Goal: Task Accomplishment & Management: Use online tool/utility

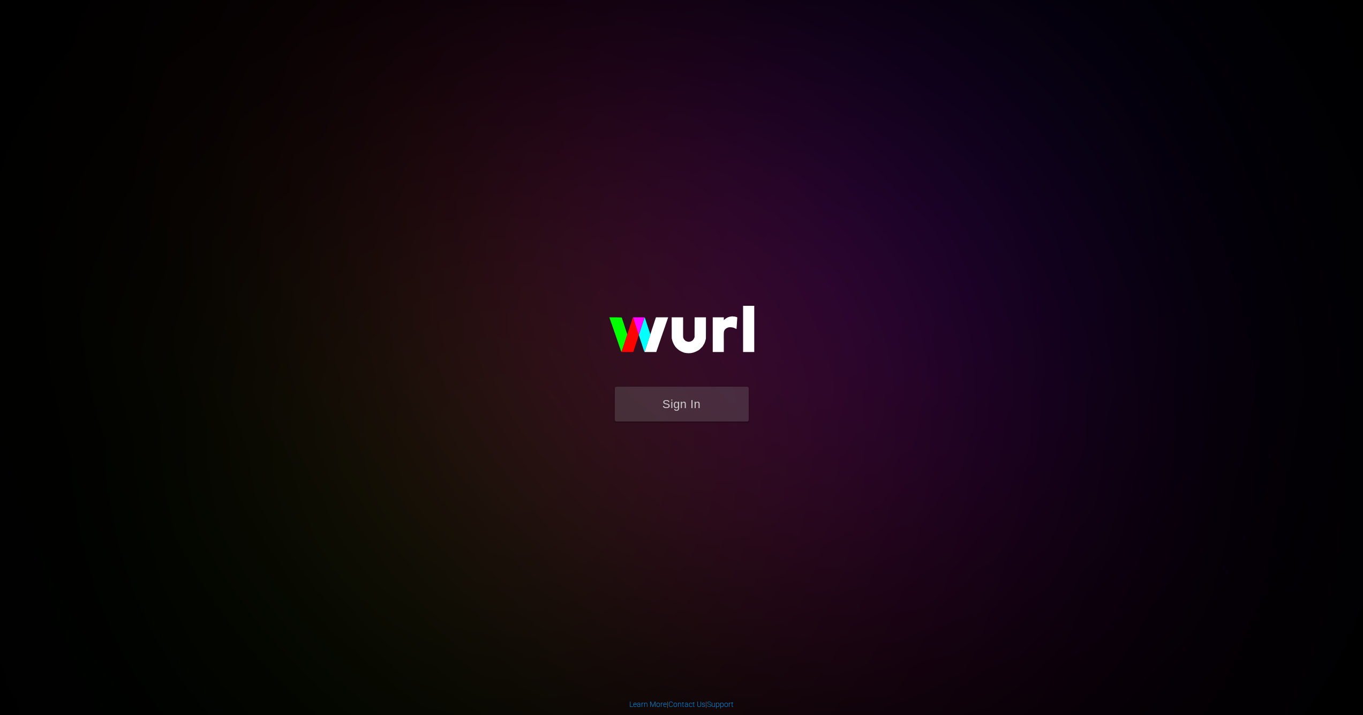
click at [682, 410] on button "Sign In" at bounding box center [682, 404] width 134 height 35
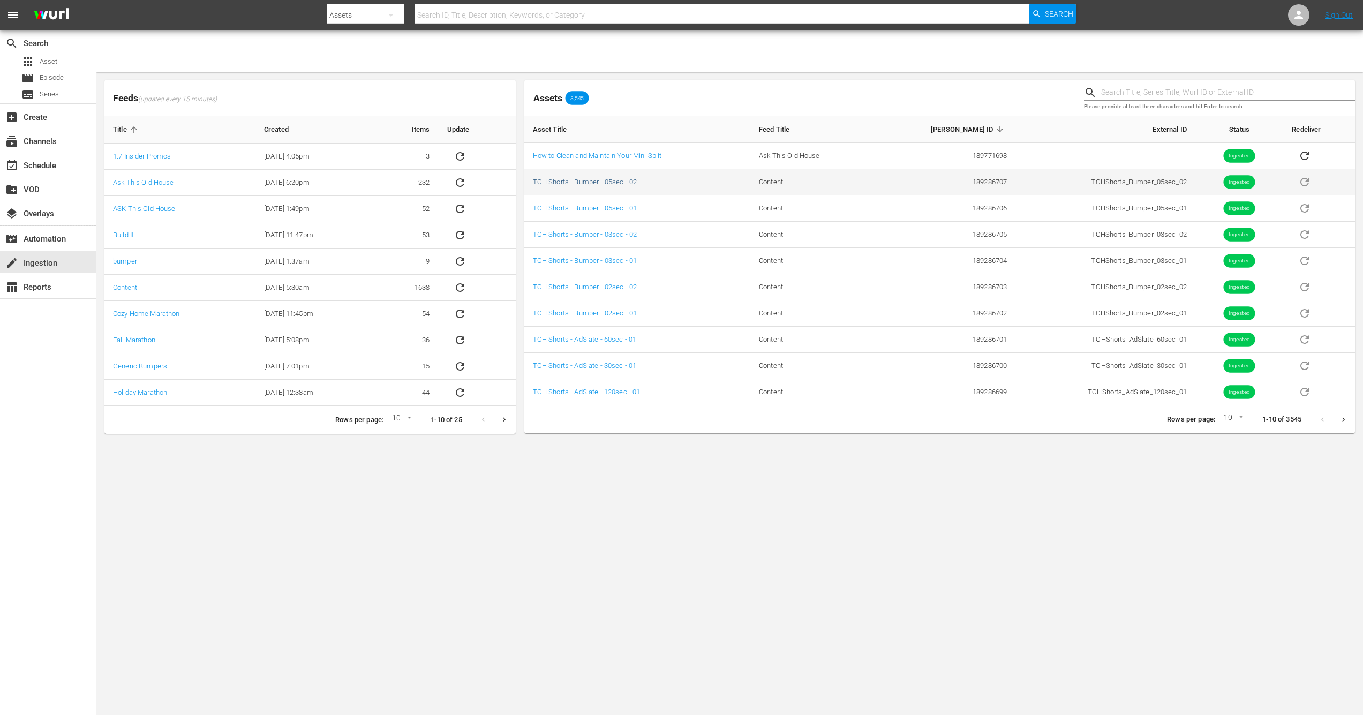
click at [579, 183] on link "TOH Shorts - Bumper - 05sec - 02" at bounding box center [585, 182] width 104 height 8
click at [48, 94] on span "Series" at bounding box center [49, 94] width 19 height 11
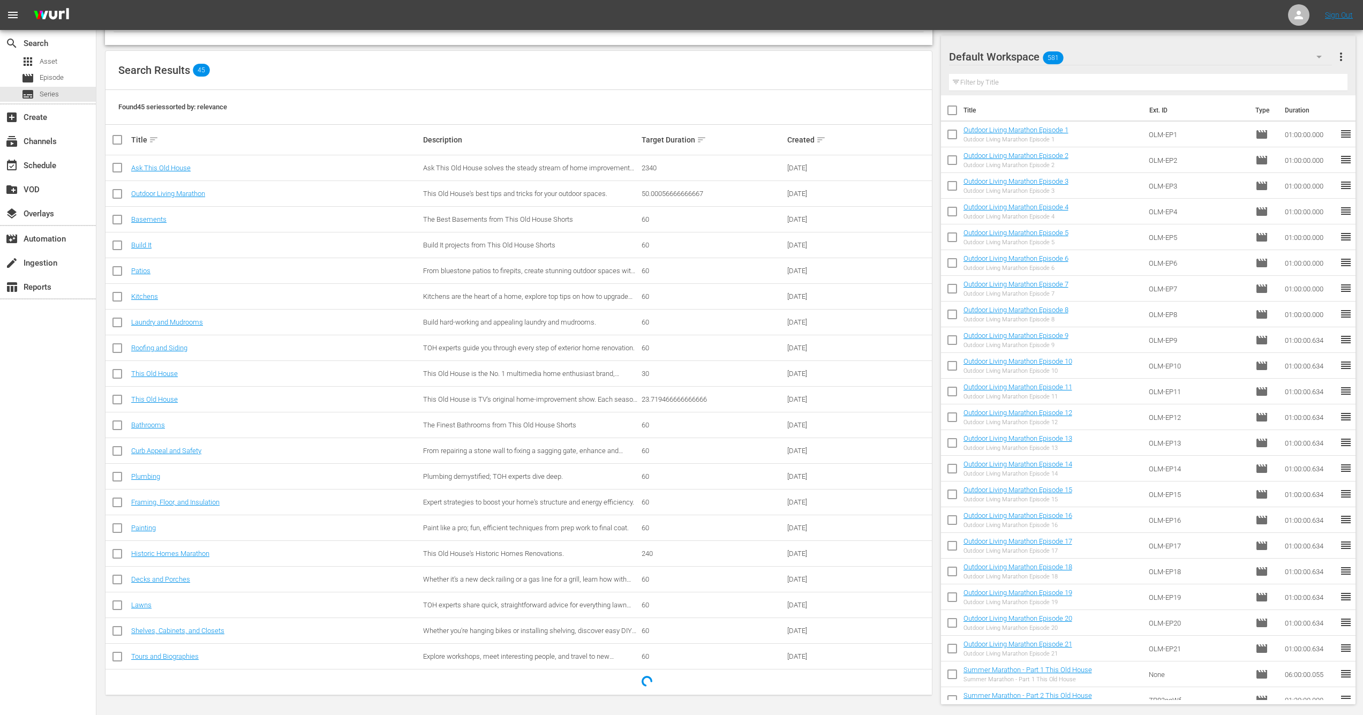
scroll to position [124, 0]
click at [143, 475] on link "Plumbing" at bounding box center [145, 476] width 29 height 8
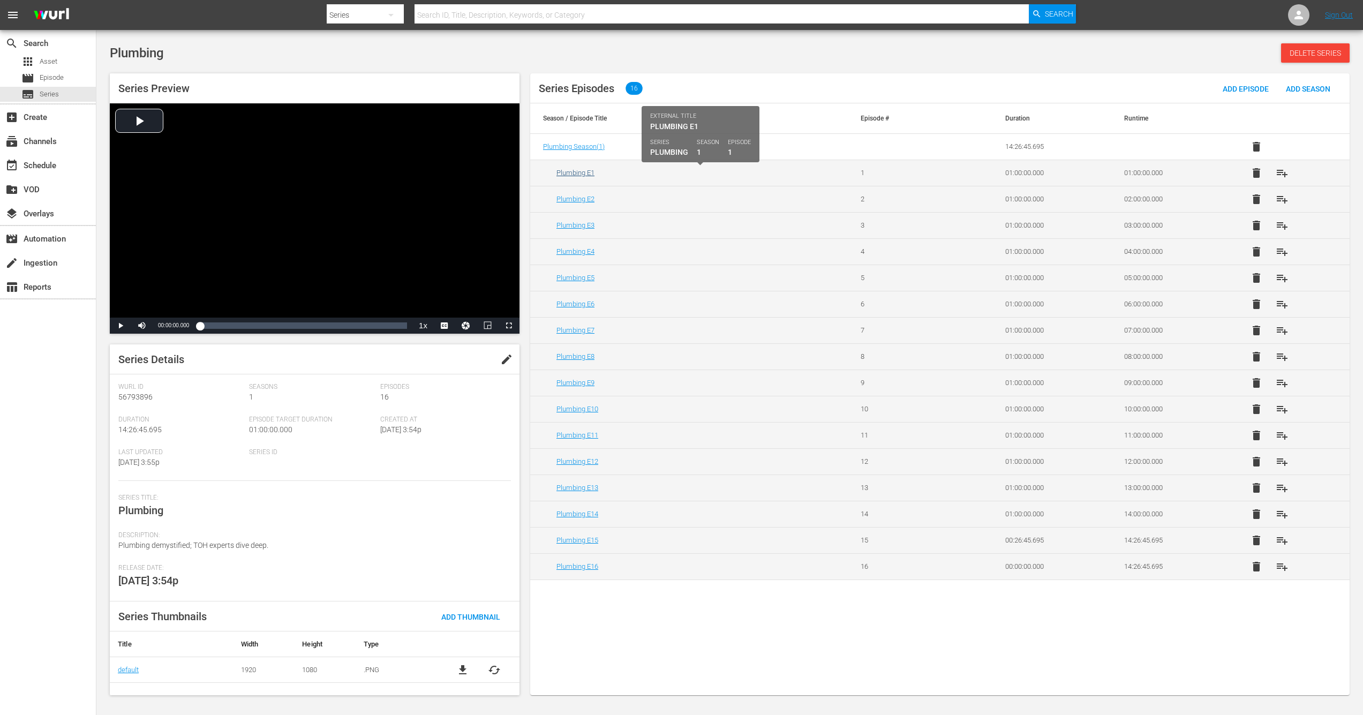
click at [571, 175] on link "Plumbing E1" at bounding box center [575, 173] width 38 height 8
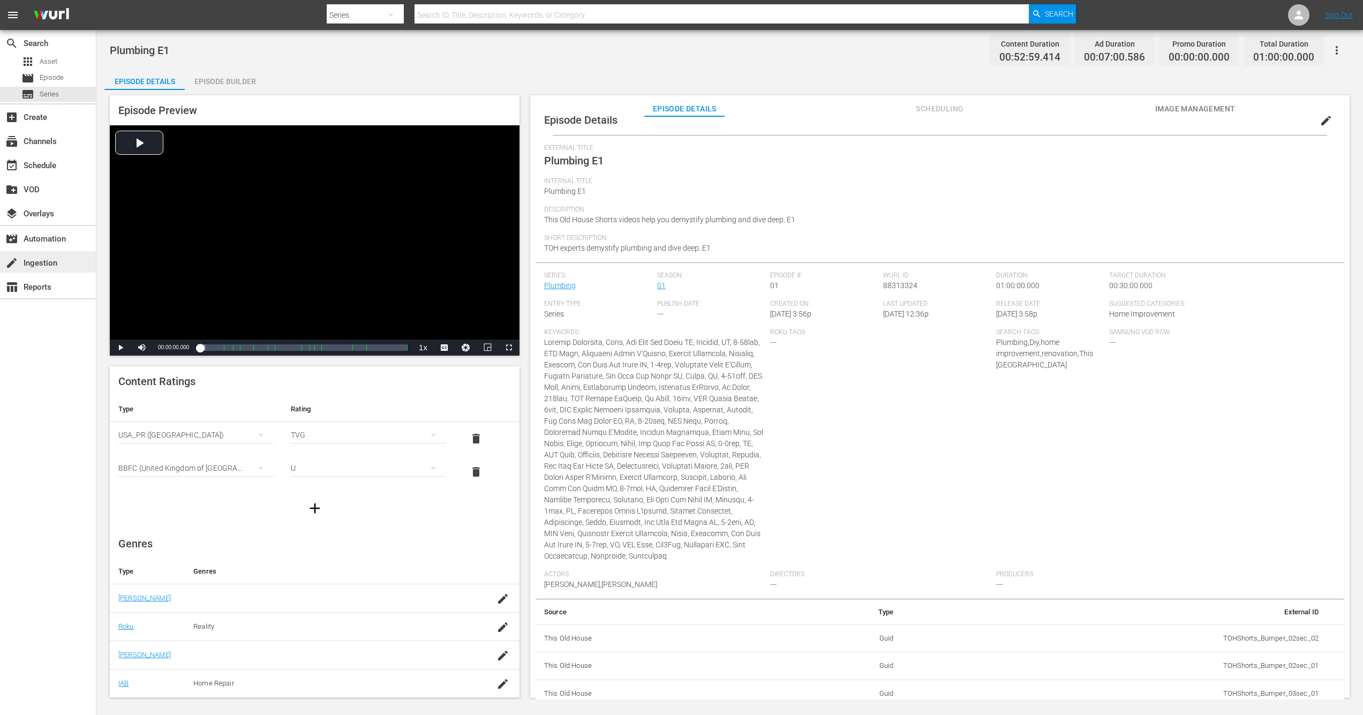
click at [41, 262] on div "create Ingestion" at bounding box center [30, 261] width 60 height 10
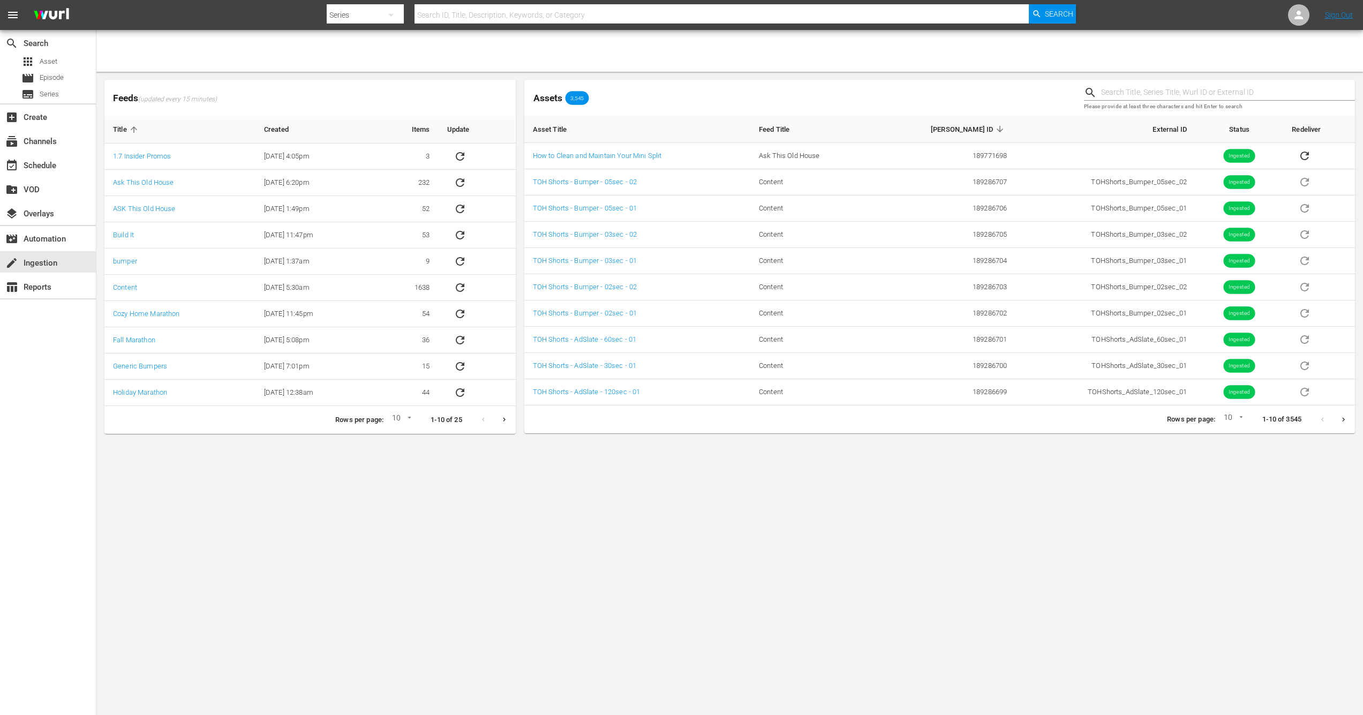
click at [1342, 422] on icon "Next page" at bounding box center [1343, 420] width 8 height 8
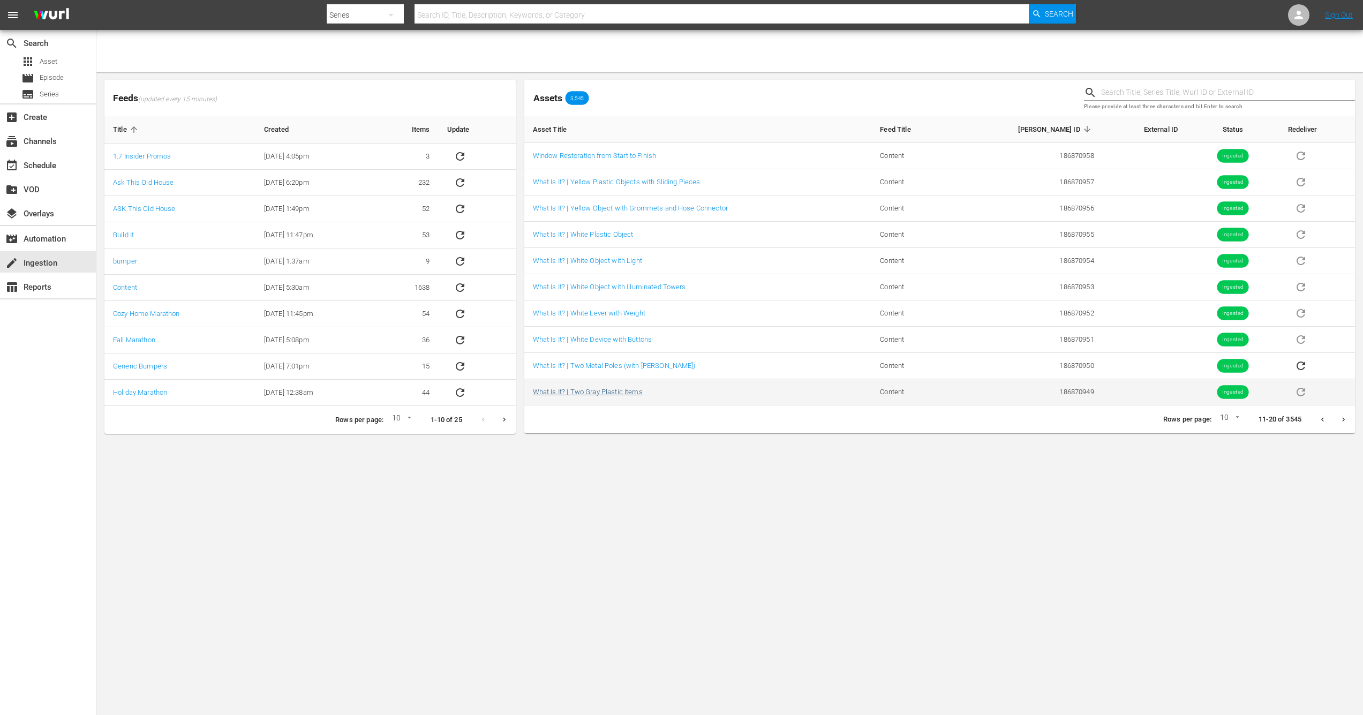
click at [611, 390] on link "What Is It? | Two Gray Plastic Items" at bounding box center [588, 392] width 110 height 8
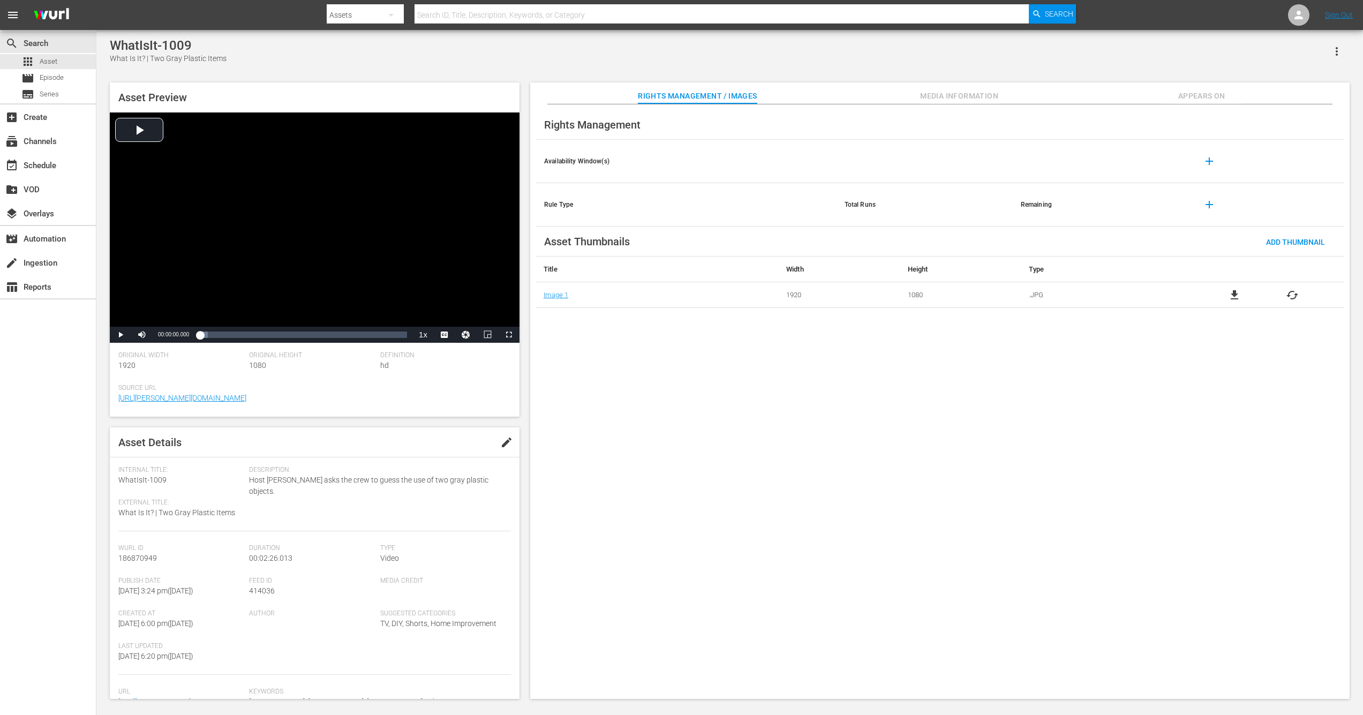
click at [410, 638] on div "Suggested Categories TV, DIY, Shorts, Home Improvement" at bounding box center [445, 625] width 131 height 33
click at [414, 618] on span "Suggested Categories" at bounding box center [442, 613] width 125 height 9
